Goal: Communication & Community: Answer question/provide support

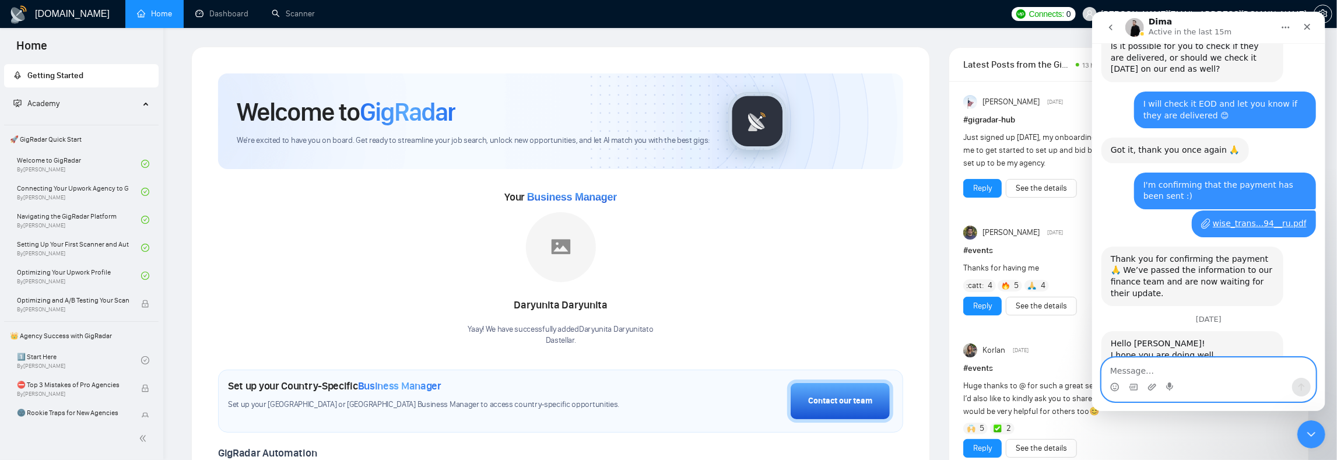
click at [1176, 366] on textarea "Message…" at bounding box center [1207, 368] width 213 height 20
type textarea "Р"
click at [1115, 390] on icon "Emoji picker" at bounding box center [1114, 386] width 9 height 9
type textarea "Hello Dima, thank your for the support 😊"
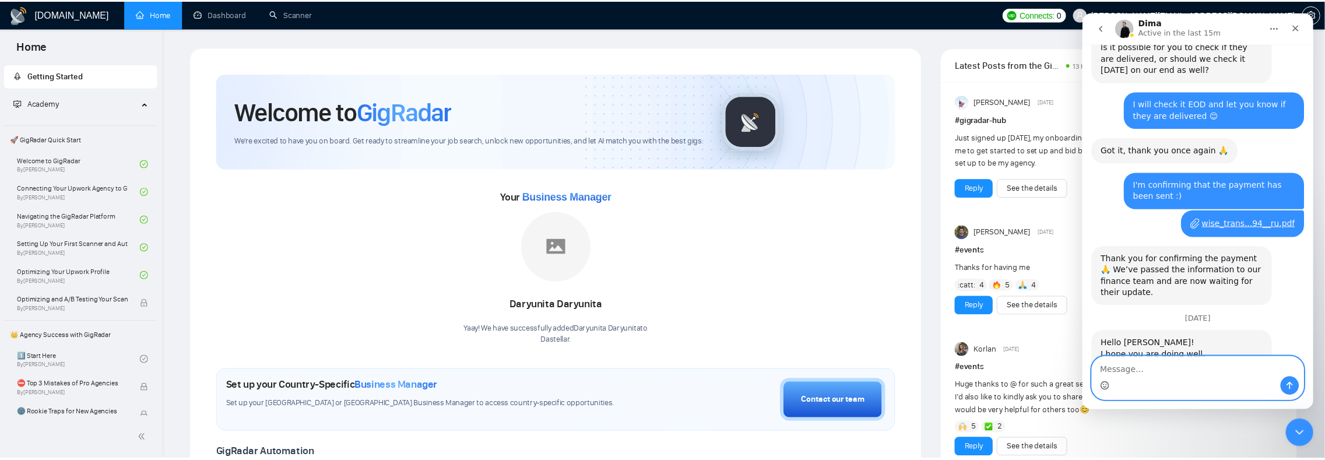
scroll to position [1607, 0]
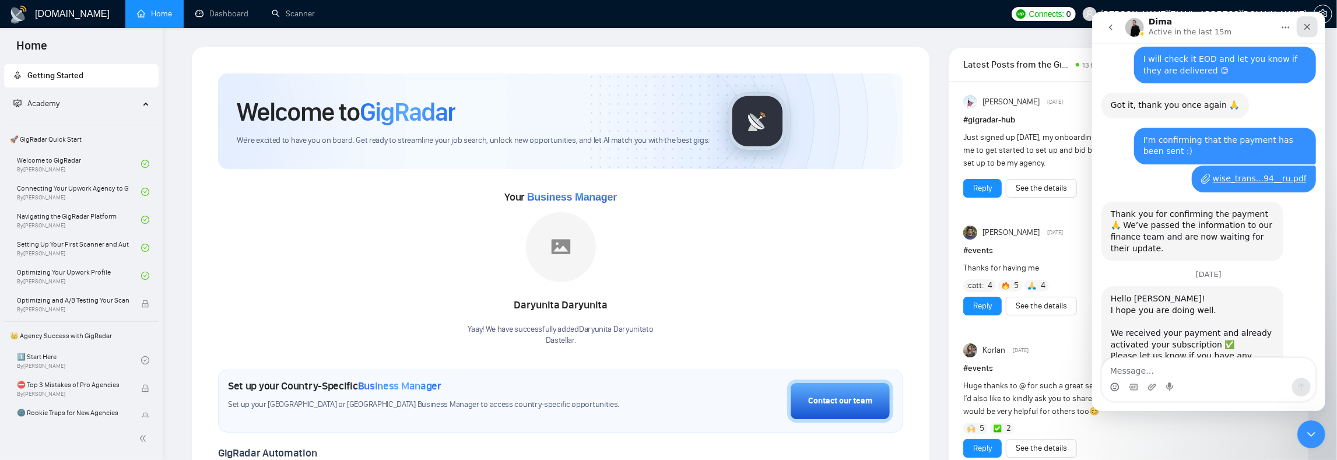
click at [1308, 24] on icon "Close" at bounding box center [1306, 26] width 9 height 9
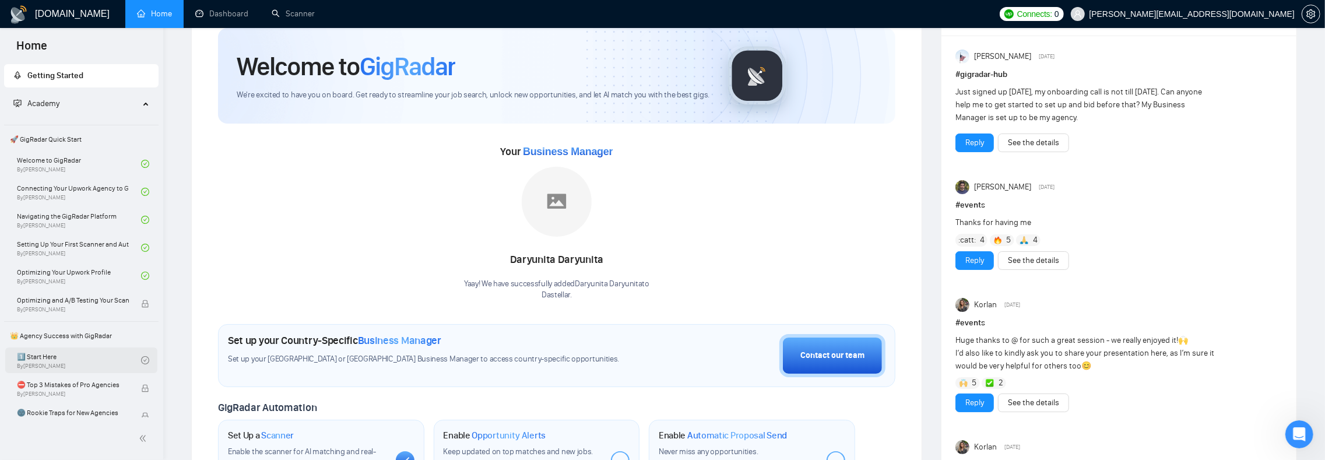
scroll to position [19, 0]
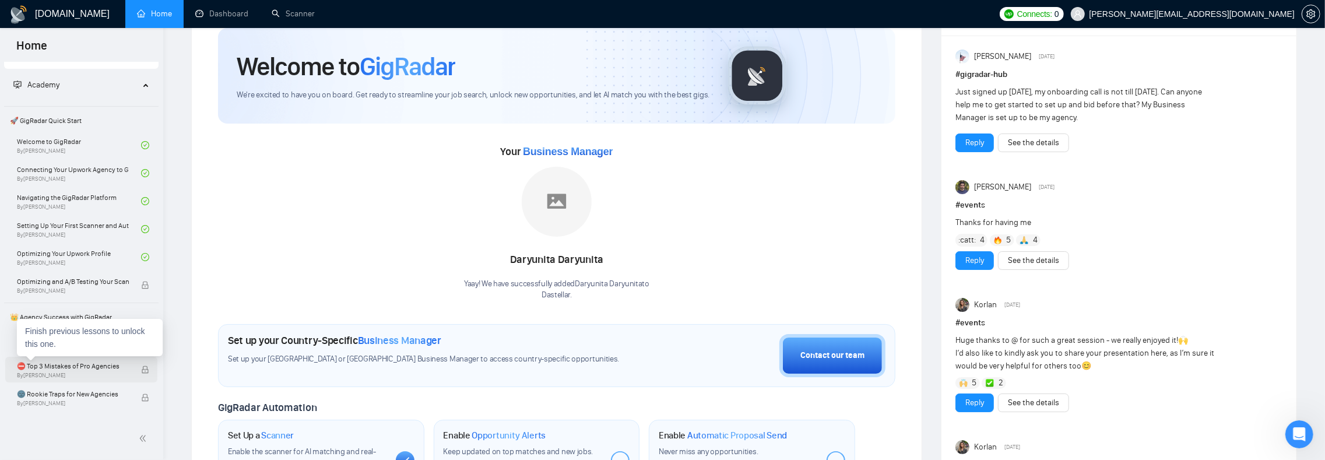
click at [96, 369] on span "⛔ Top 3 Mistakes of Pro Agencies" at bounding box center [73, 366] width 112 height 12
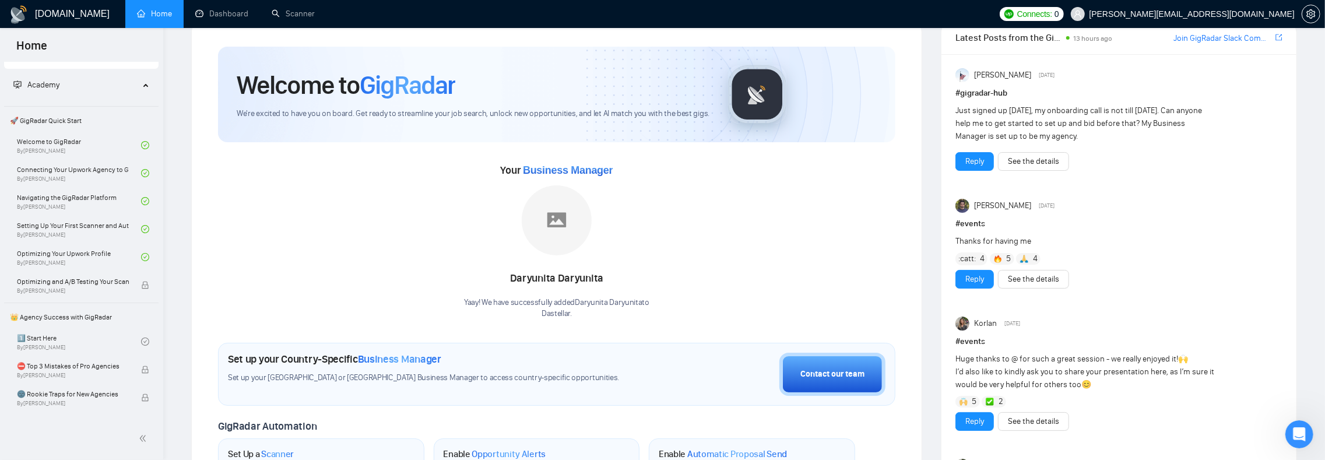
scroll to position [0, 0]
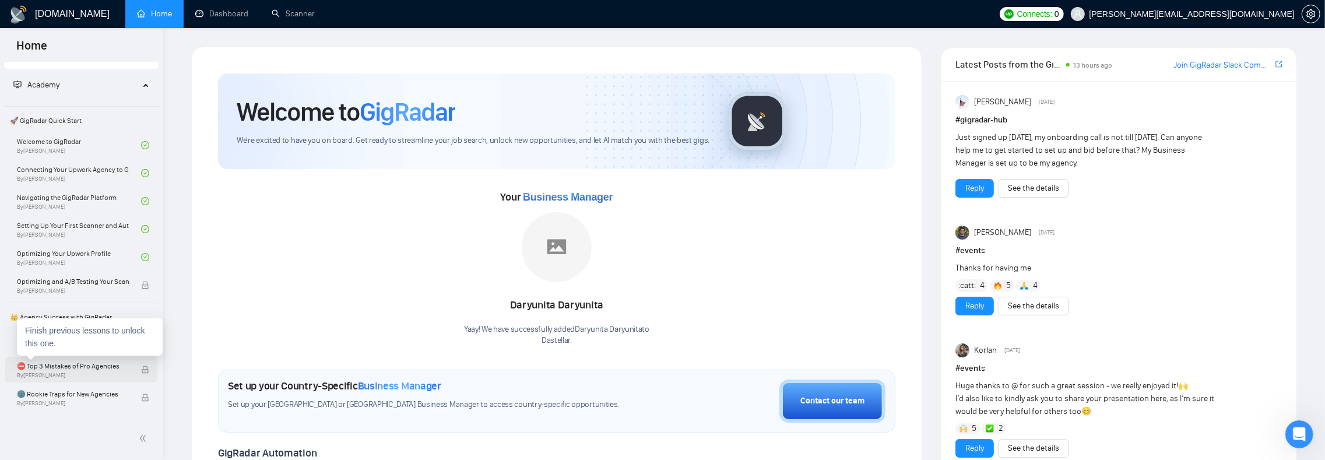
click at [66, 373] on span "By [PERSON_NAME]" at bounding box center [73, 375] width 112 height 7
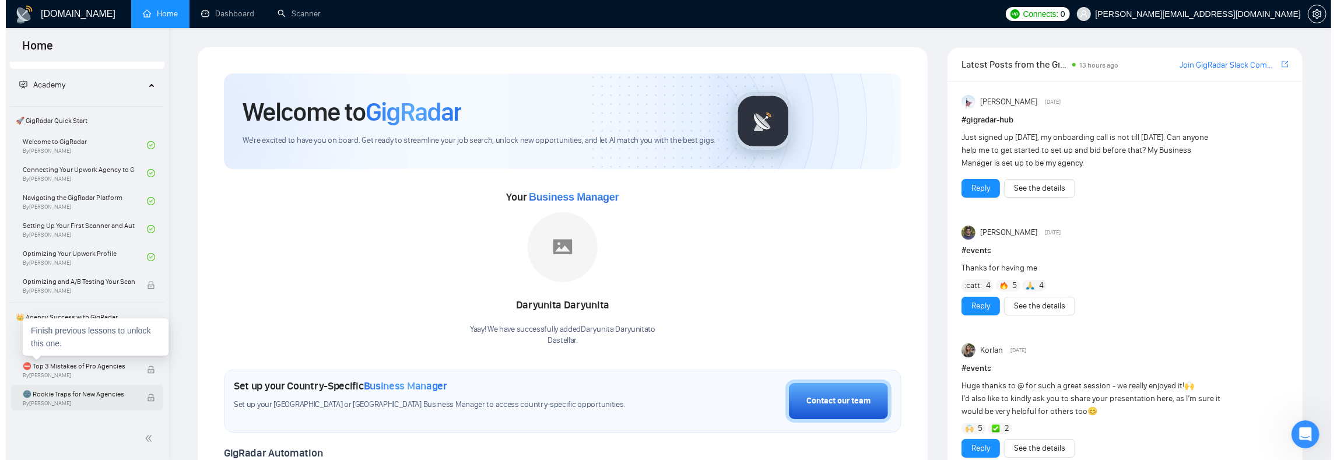
scroll to position [92, 0]
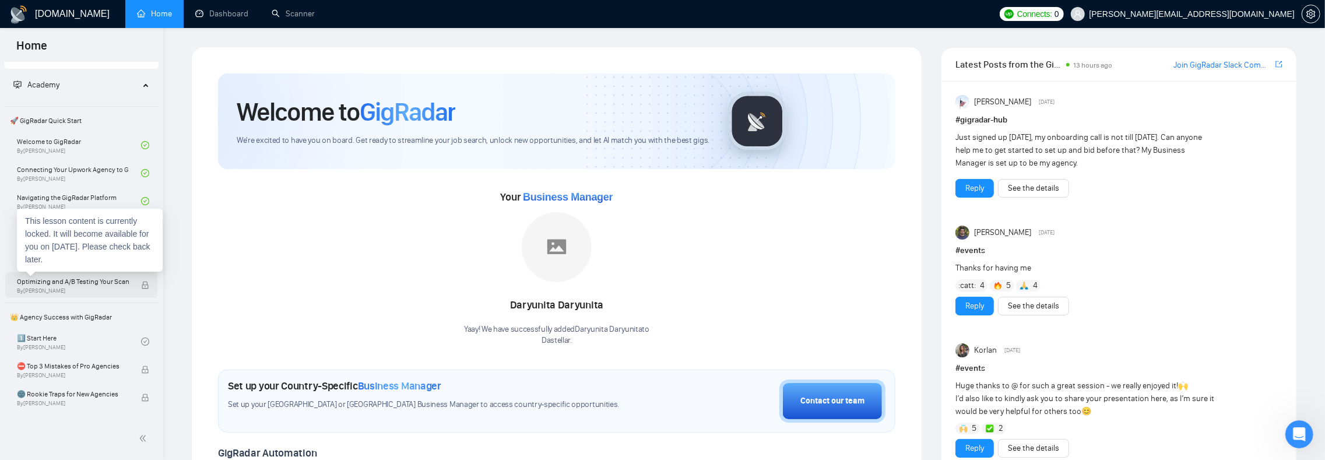
click at [64, 286] on span "Optimizing and A/B Testing Your Scanner for Better Results" at bounding box center [73, 282] width 112 height 12
click at [94, 348] on link "1️⃣ Start Here By [PERSON_NAME]" at bounding box center [79, 342] width 124 height 26
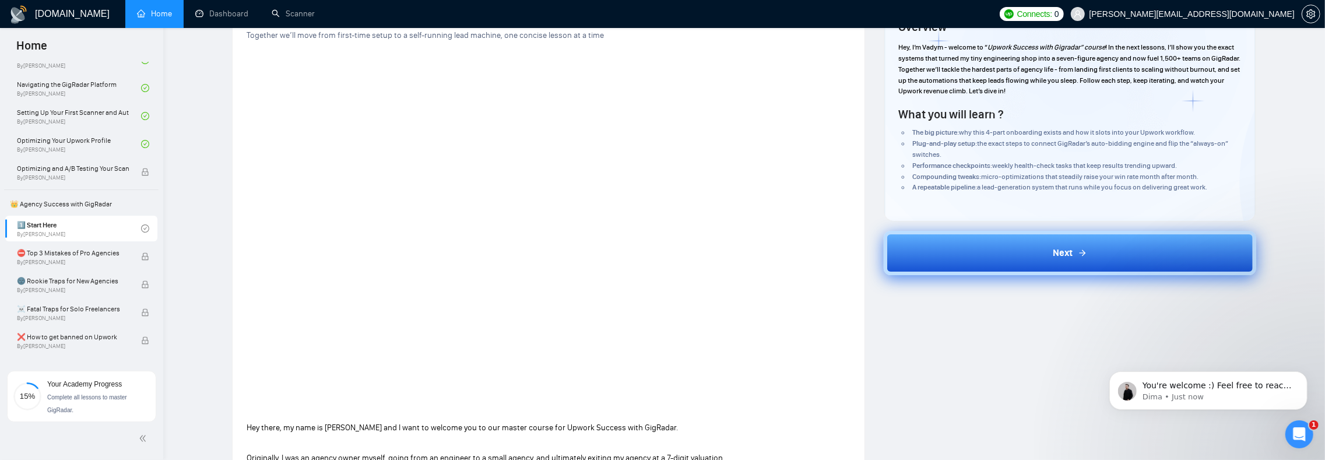
click at [991, 251] on button "Next" at bounding box center [1070, 253] width 373 height 44
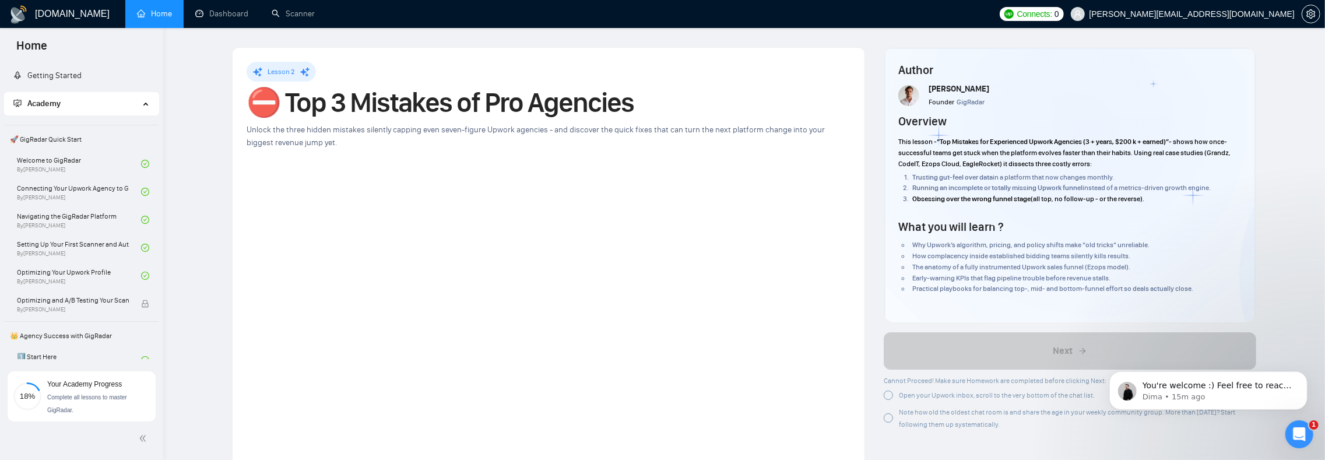
click at [141, 9] on link "Home" at bounding box center [154, 14] width 35 height 10
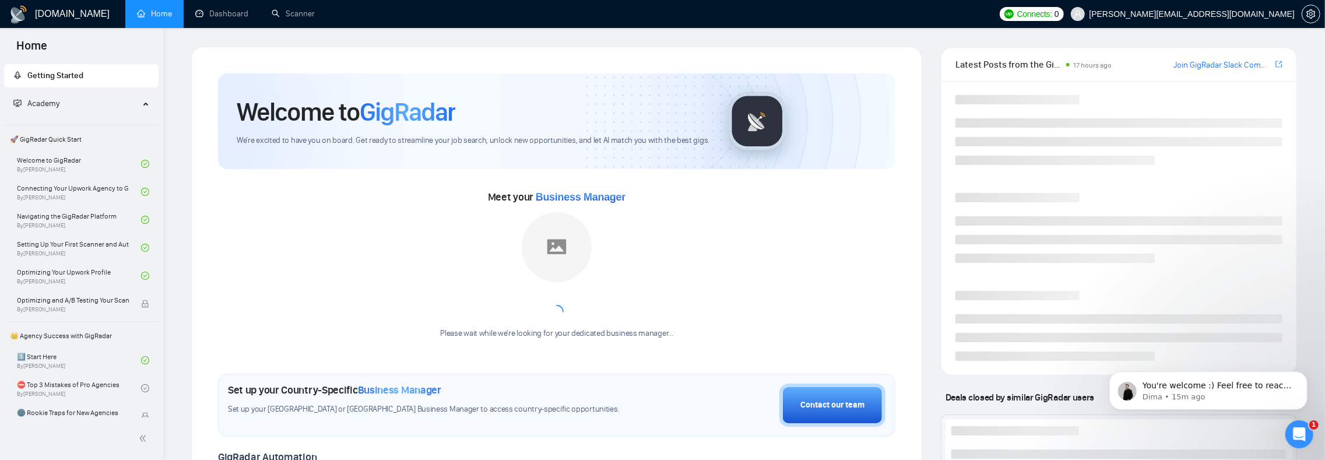
click at [47, 15] on h1 "[DOMAIN_NAME]" at bounding box center [72, 14] width 75 height 28
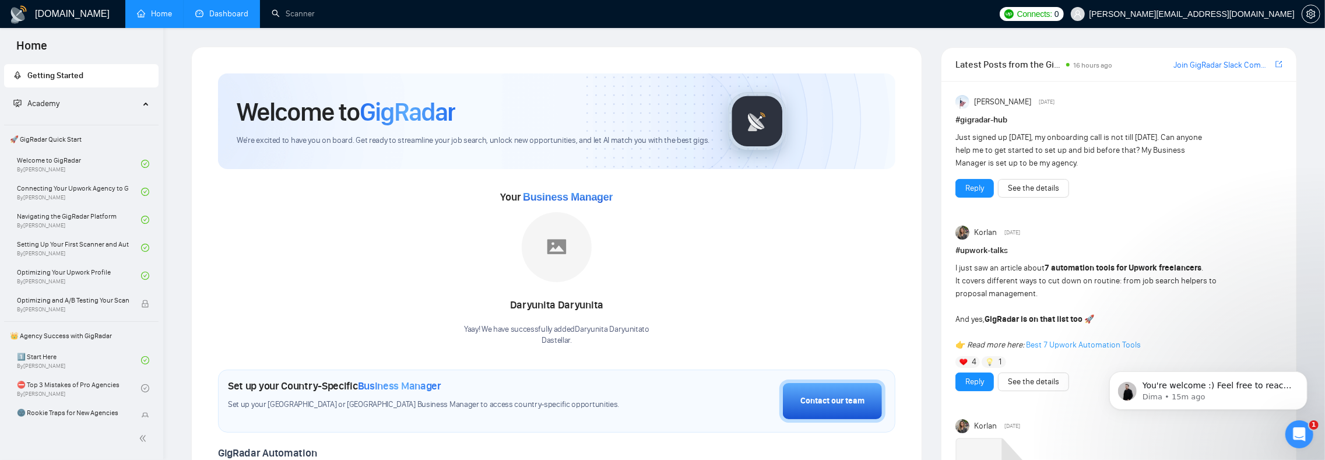
click at [231, 9] on link "Dashboard" at bounding box center [221, 14] width 53 height 10
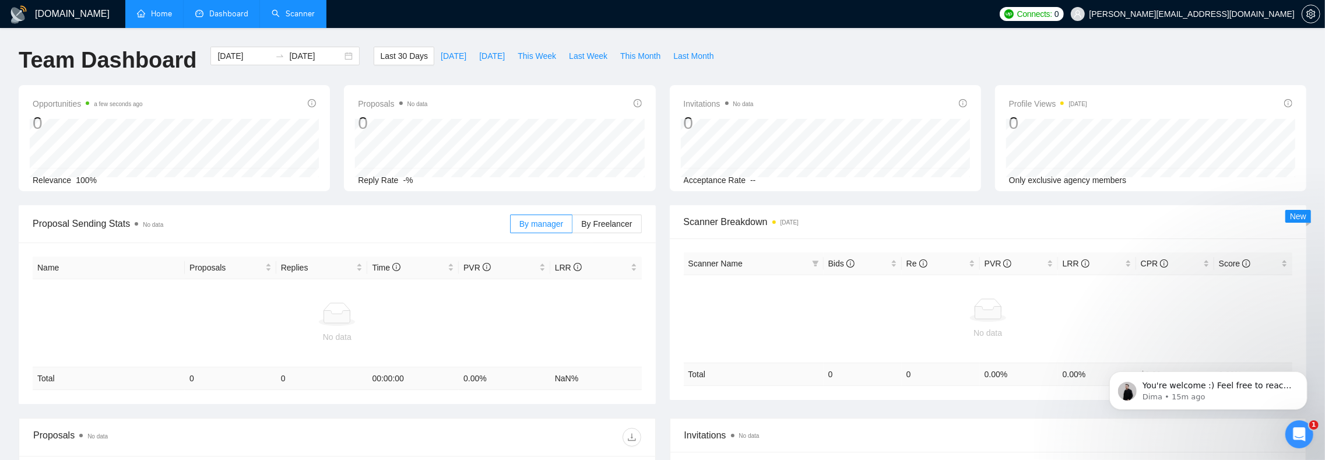
click at [297, 16] on link "Scanner" at bounding box center [293, 14] width 43 height 10
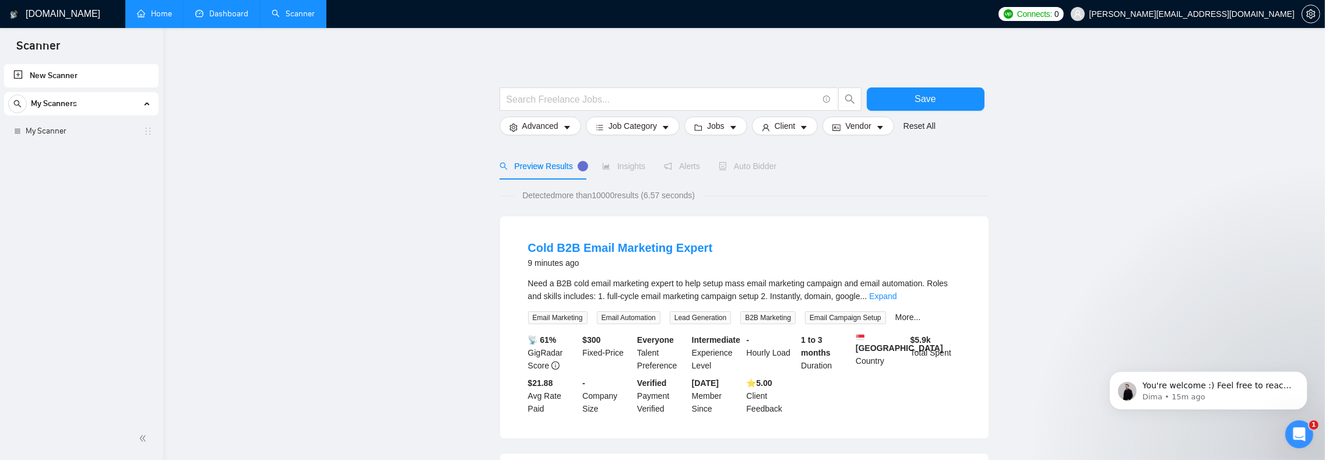
click at [157, 16] on link "Home" at bounding box center [154, 14] width 35 height 10
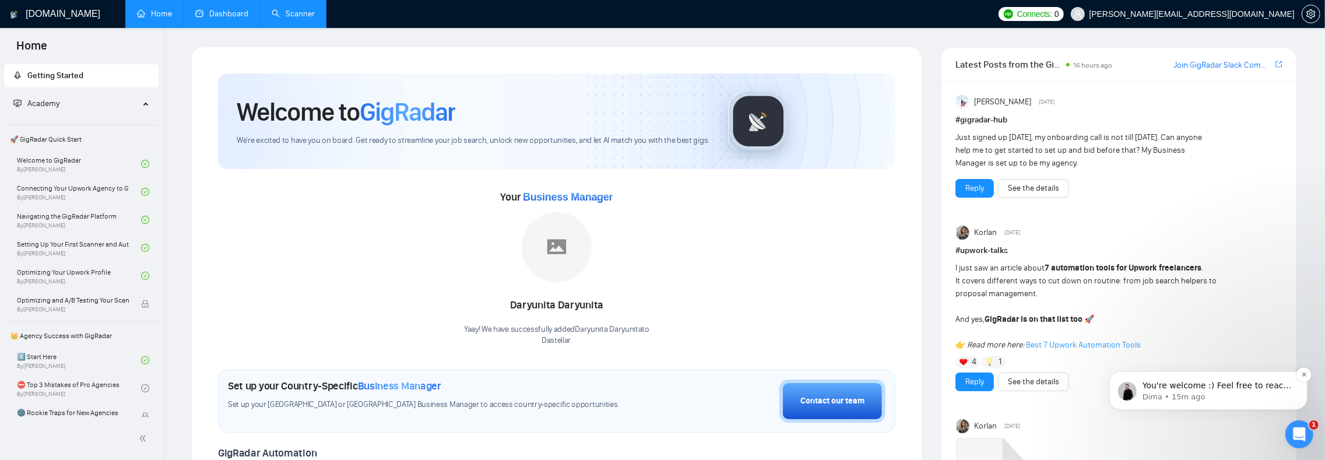
click at [1227, 395] on p "Dima • 15m ago" at bounding box center [1217, 396] width 150 height 10
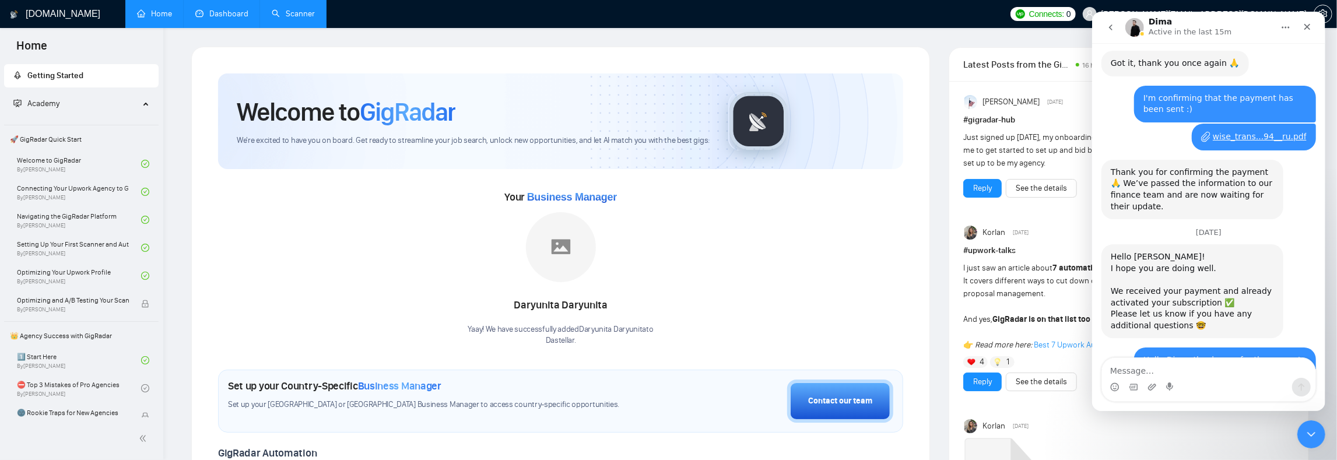
scroll to position [1683, 0]
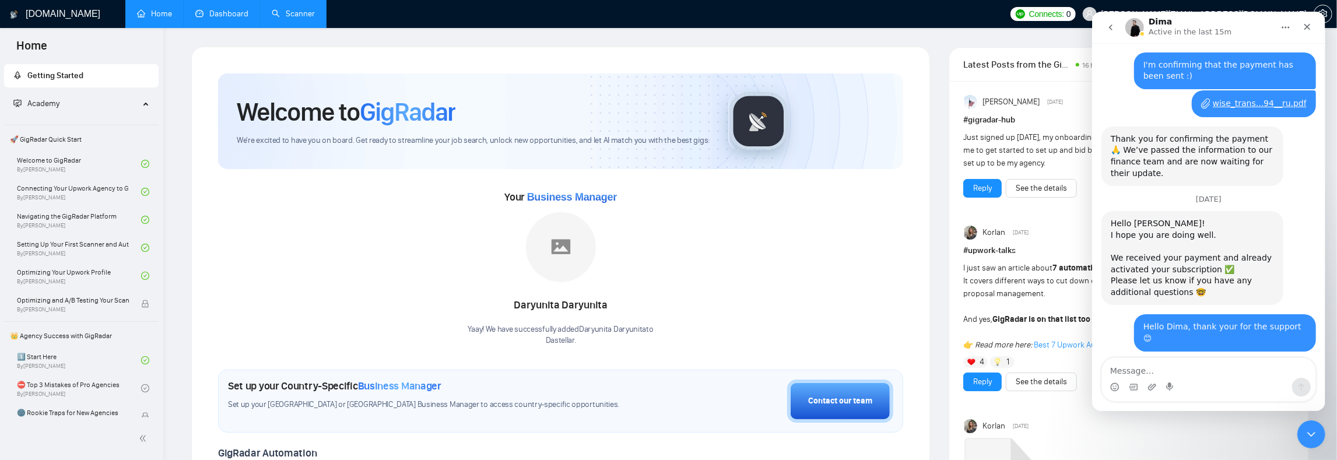
click at [1189, 367] on textarea "Message…" at bounding box center [1207, 368] width 213 height 20
click at [1108, 384] on div "Intercom messenger" at bounding box center [1207, 387] width 213 height 19
click at [1113, 387] on icon "Emoji picker" at bounding box center [1114, 386] width 9 height 9
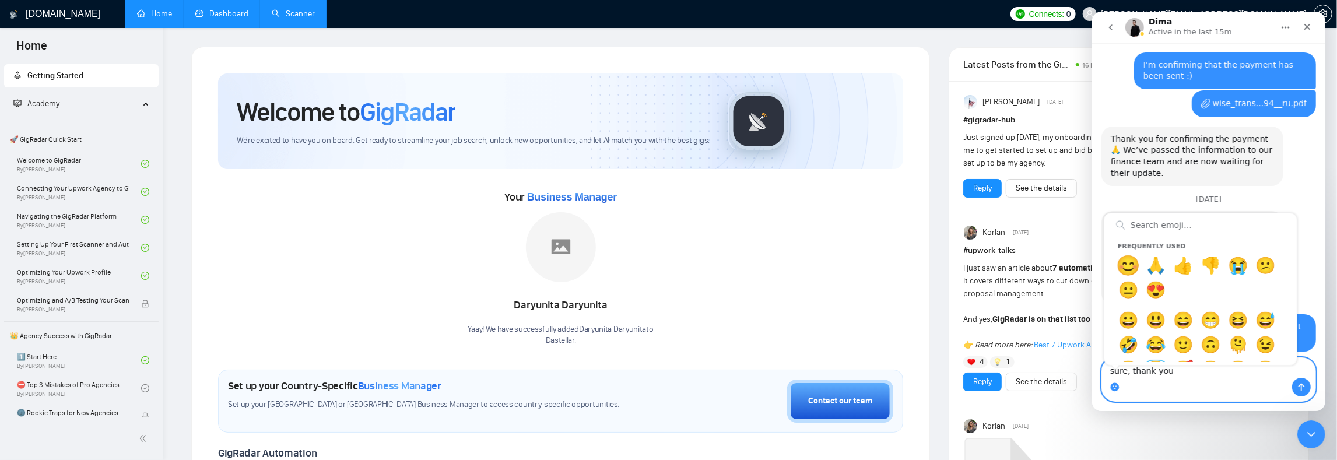
type textarea "sure, thank you 😊"
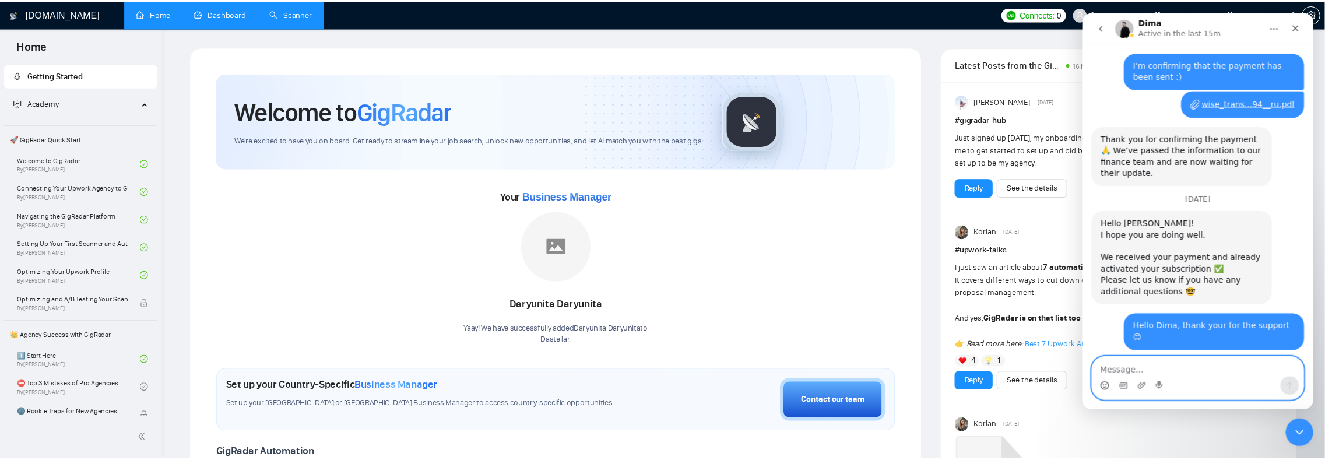
scroll to position [1698, 0]
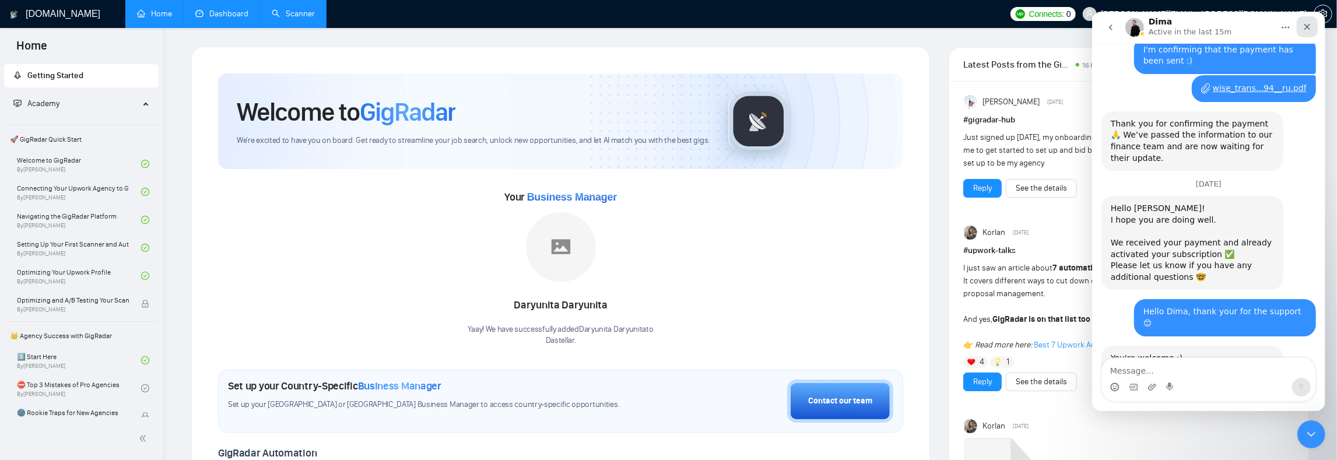
click at [1314, 26] on div "Close" at bounding box center [1306, 26] width 21 height 21
